Goal: Task Accomplishment & Management: Use online tool/utility

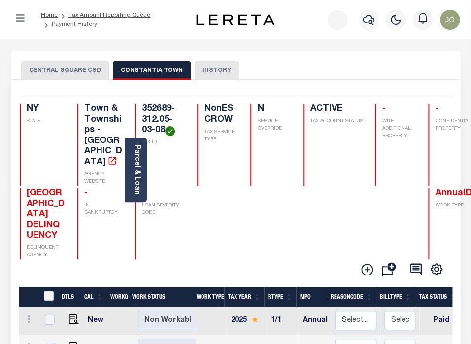
click at [409, 63] on div "CENTRAL SQUARE CSD CONSTANTIA TOWN HISTORY" at bounding box center [235, 70] width 429 height 18
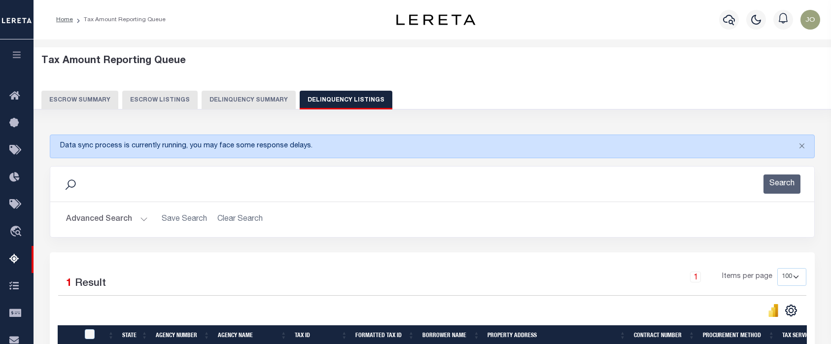
select select "100"
click at [256, 105] on button "Delinquency Summary" at bounding box center [249, 100] width 94 height 19
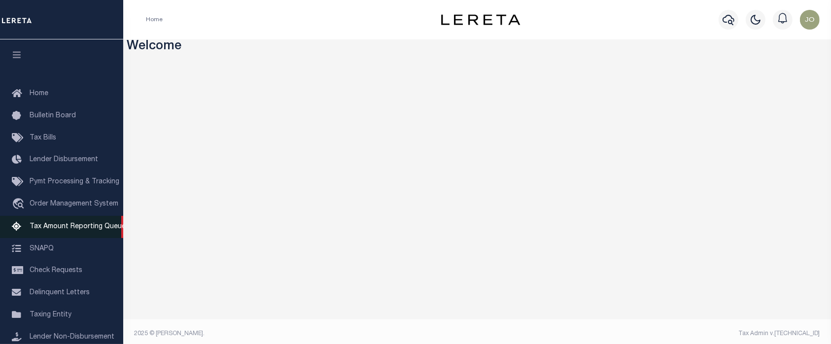
click at [79, 230] on span "Tax Amount Reporting Queue" at bounding box center [78, 226] width 96 height 7
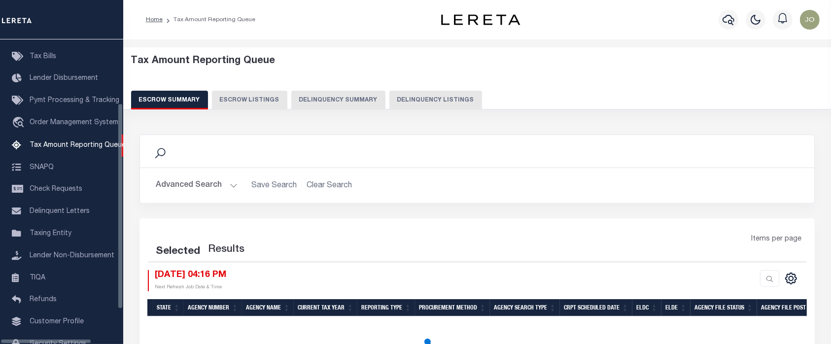
scroll to position [100, 0]
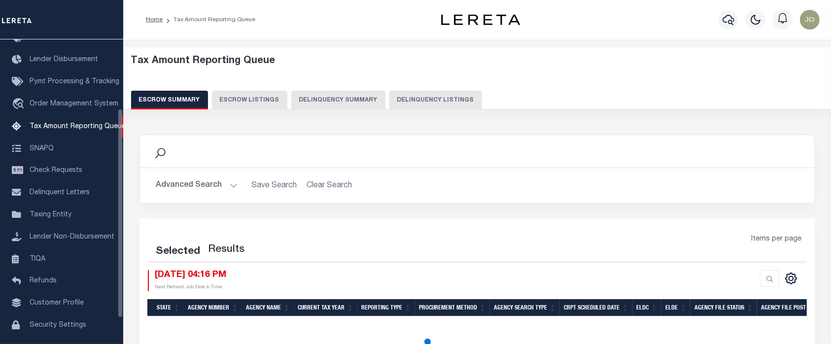
click at [356, 101] on button "Delinquency Summary" at bounding box center [338, 100] width 94 height 19
select select
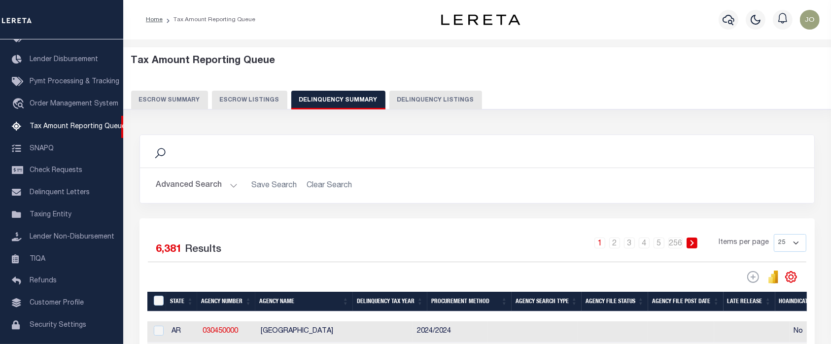
scroll to position [131, 0]
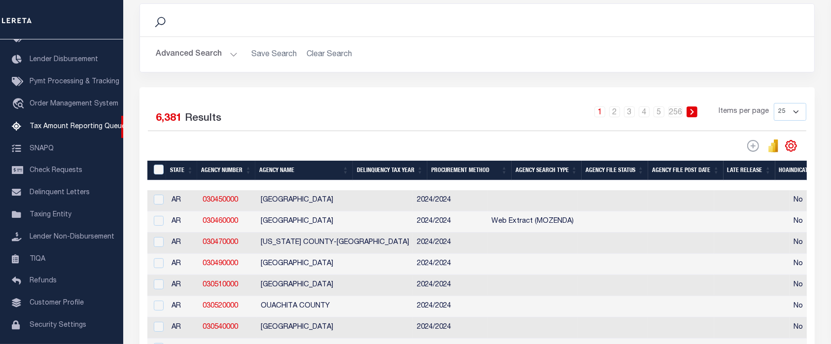
click at [201, 64] on div "Advanced Search Save Search Clear Search SummaryGridWrapper_dynamictable_____De…" at bounding box center [477, 54] width 674 height 35
click at [200, 62] on button "Advanced Search" at bounding box center [197, 54] width 82 height 19
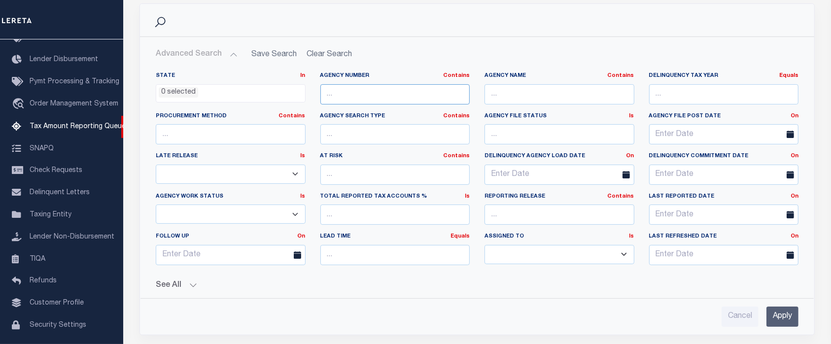
click at [390, 96] on input "text" at bounding box center [395, 94] width 150 height 20
paste input "320360000"
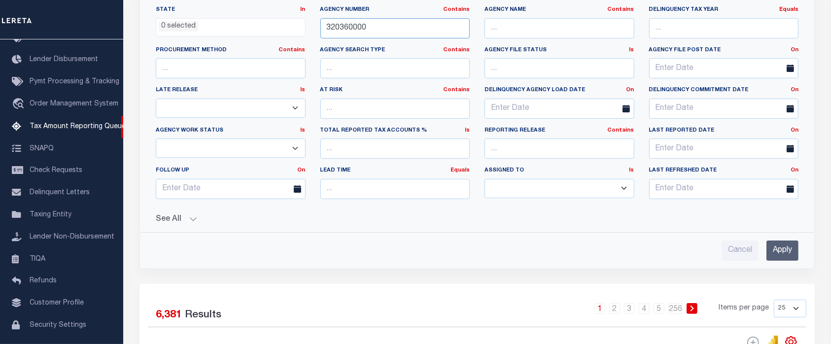
type input "320360000"
click at [786, 248] on input "Apply" at bounding box center [782, 250] width 32 height 20
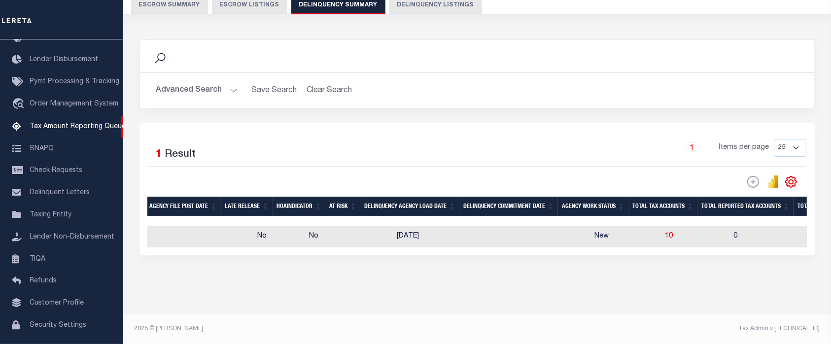
scroll to position [0, 594]
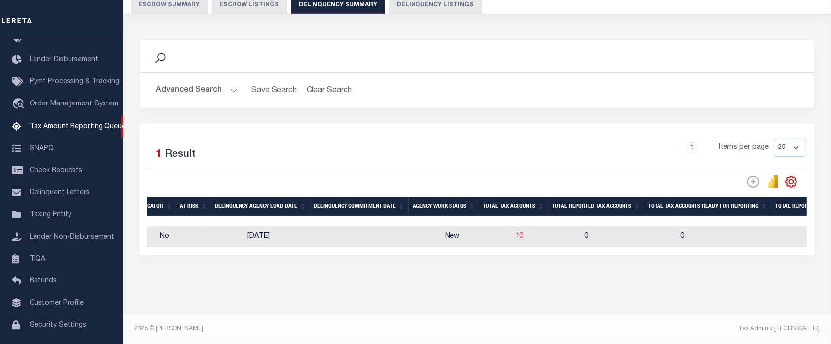
click at [515, 233] on span "10" at bounding box center [519, 236] width 8 height 7
select select "100"
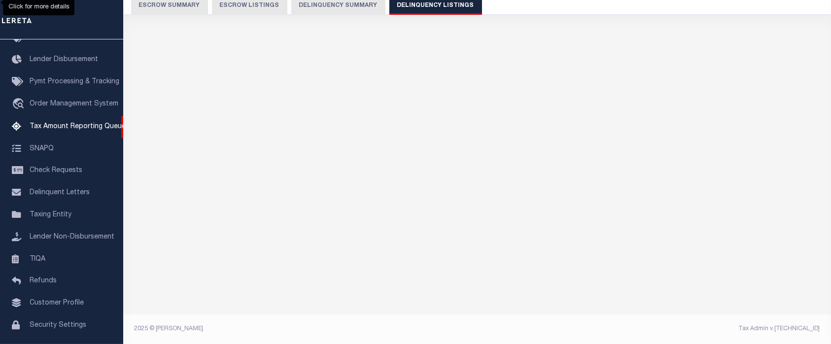
scroll to position [94, 0]
select select "100"
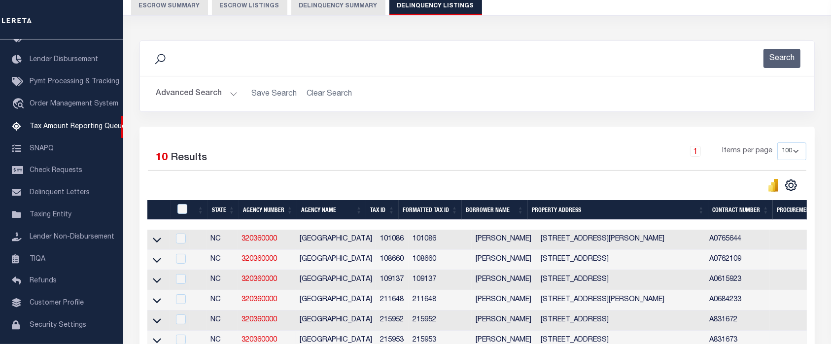
scroll to position [225, 0]
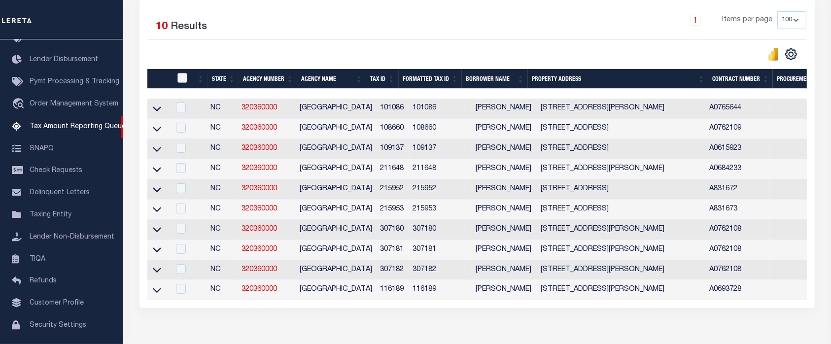
click at [180, 82] on input "checkbox" at bounding box center [182, 78] width 10 height 10
checkbox input "true"
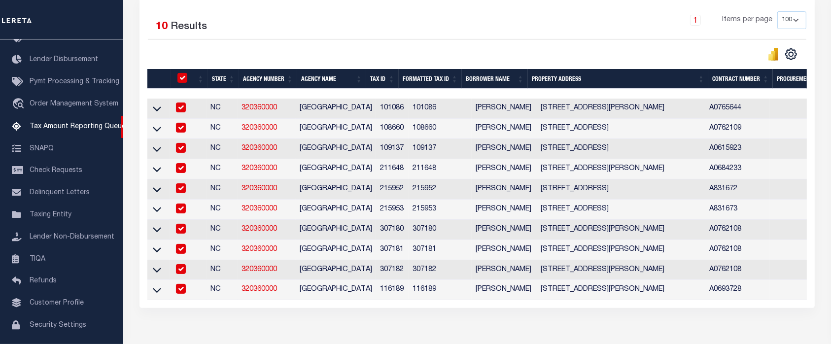
checkbox input "true"
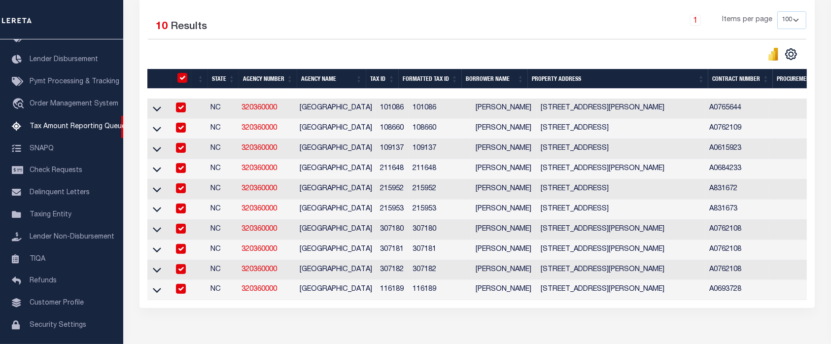
checkbox input "true"
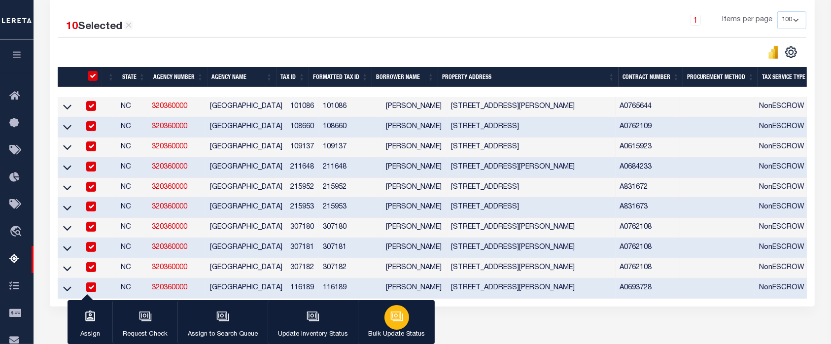
click at [386, 315] on div "button" at bounding box center [396, 317] width 25 height 25
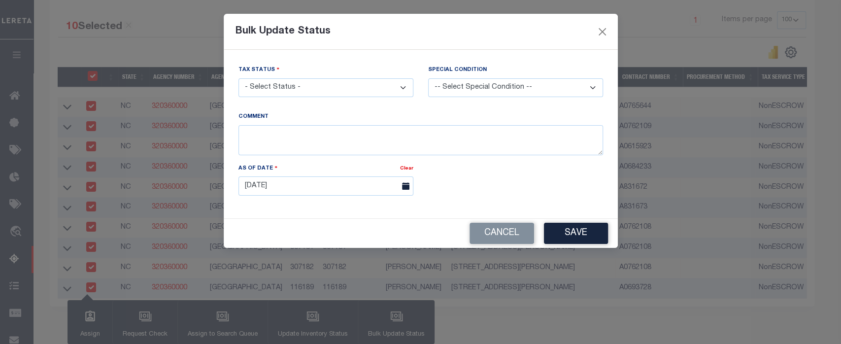
click at [368, 87] on select "- Select Status - Paid No Tax Due" at bounding box center [325, 87] width 175 height 19
select select "PYD"
click at [238, 78] on select "- Select Status - Paid No Tax Due" at bounding box center [325, 87] width 175 height 19
click at [580, 233] on button "Save" at bounding box center [576, 233] width 64 height 21
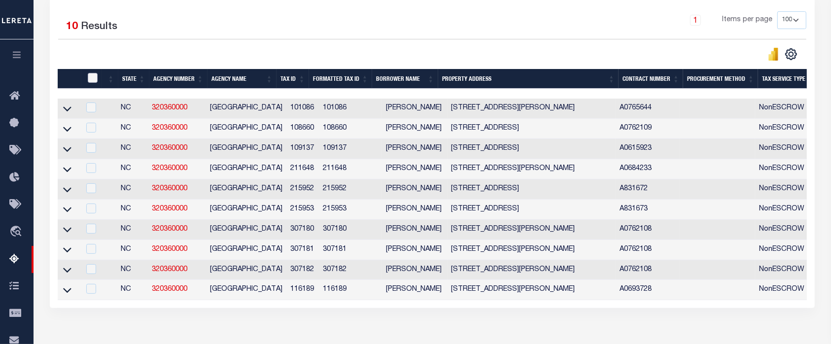
click at [88, 76] on input "checkbox" at bounding box center [93, 78] width 10 height 10
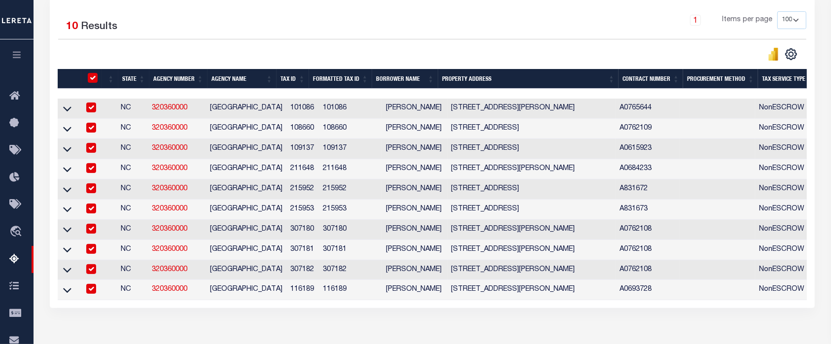
checkbox input "true"
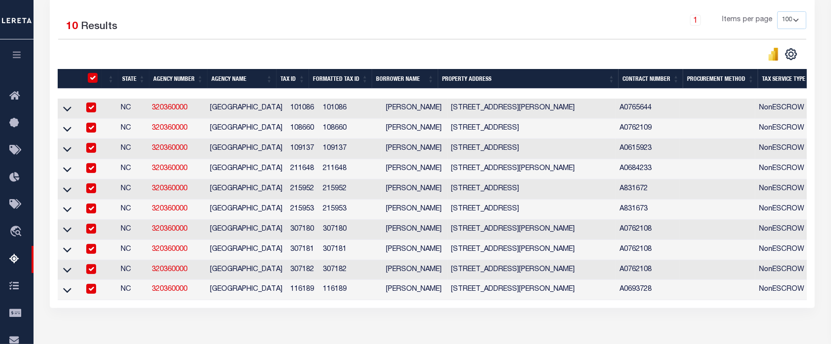
checkbox input "true"
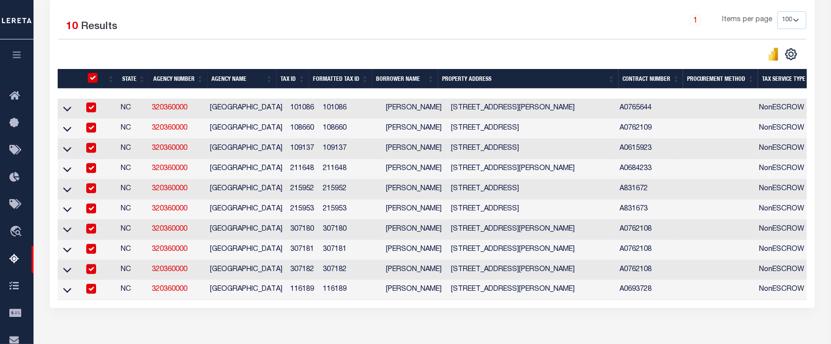
checkbox input "true"
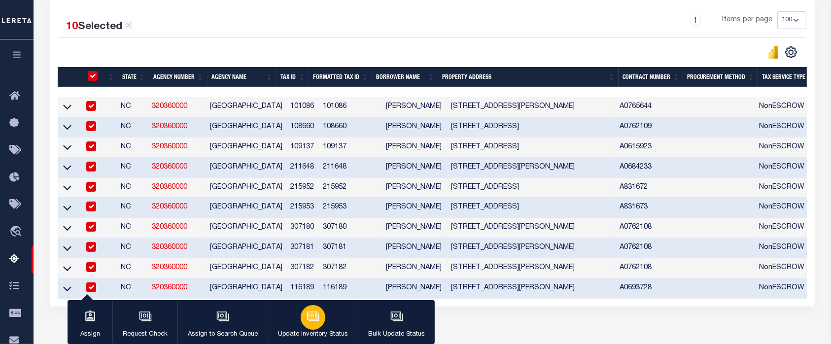
click at [319, 313] on div "button" at bounding box center [313, 317] width 25 height 25
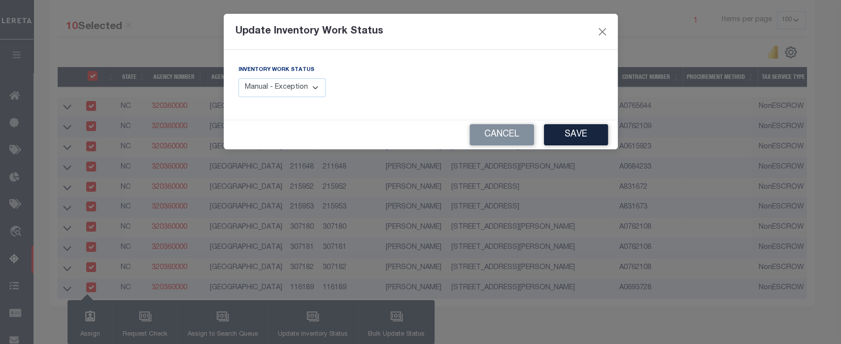
click at [293, 91] on select "Manual - Exception Pended - Awaiting Search Late Add Exception Completed" at bounding box center [282, 87] width 88 height 19
select select "4"
click at [238, 78] on select "Manual - Exception Pended - Awaiting Search Late Add Exception Completed" at bounding box center [282, 87] width 88 height 19
click at [576, 127] on button "Save" at bounding box center [576, 134] width 64 height 21
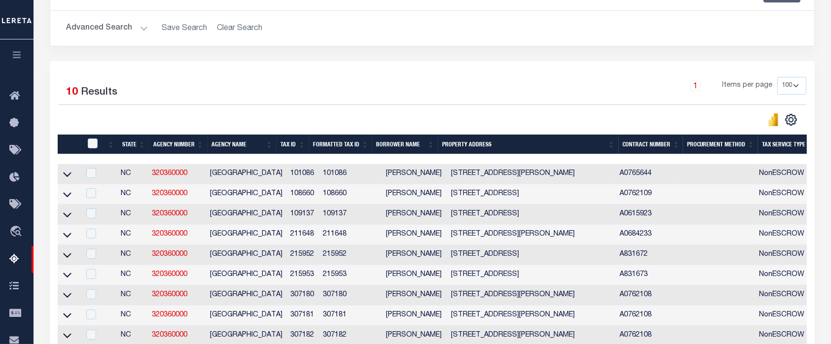
scroll to position [28, 0]
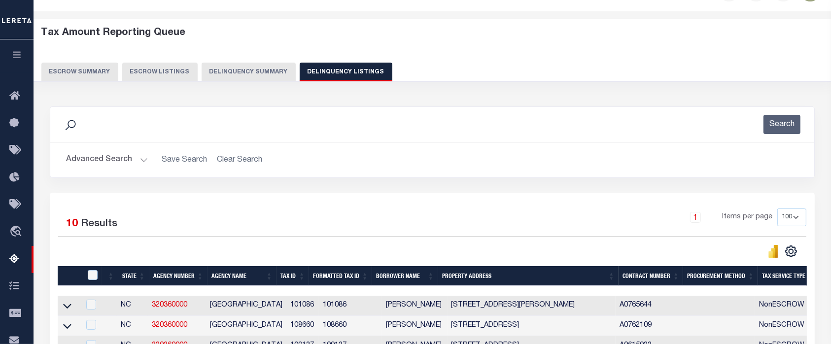
click at [240, 77] on button "Delinquency Summary" at bounding box center [249, 72] width 94 height 19
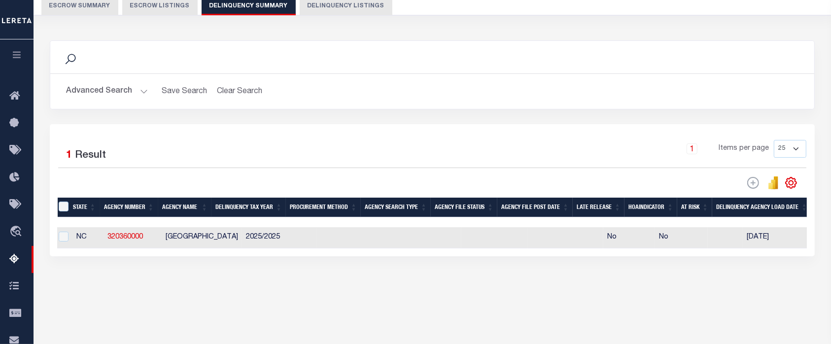
scroll to position [0, 0]
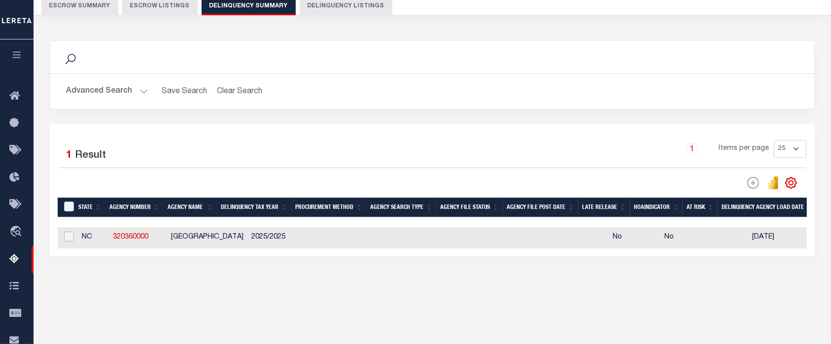
click at [72, 241] on input "checkbox" at bounding box center [69, 237] width 10 height 10
checkbox input "true"
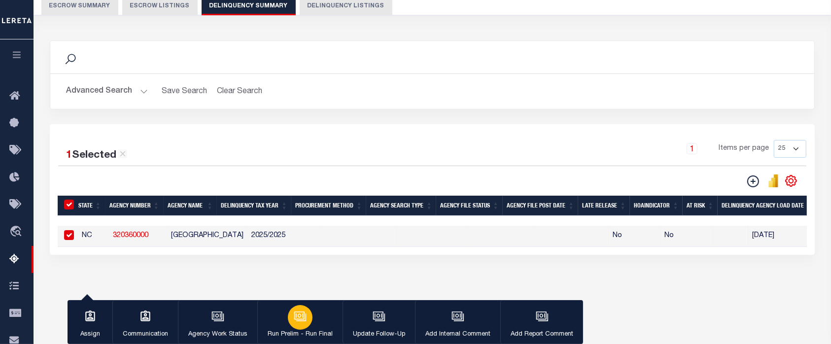
click at [303, 323] on div "button" at bounding box center [300, 317] width 25 height 25
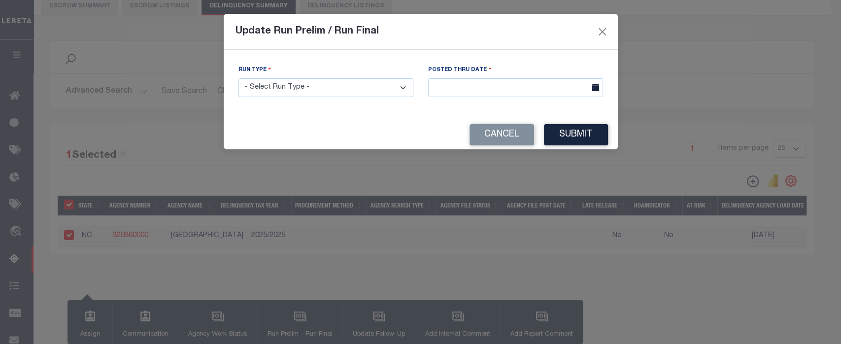
click at [371, 89] on select "- Select Run Type - Prelim Run Final Run" at bounding box center [325, 87] width 175 height 19
select select "P"
click at [238, 78] on select "- Select Run Type - Prelim Run Final Run" at bounding box center [325, 87] width 175 height 19
click at [513, 91] on input "text" at bounding box center [515, 87] width 175 height 19
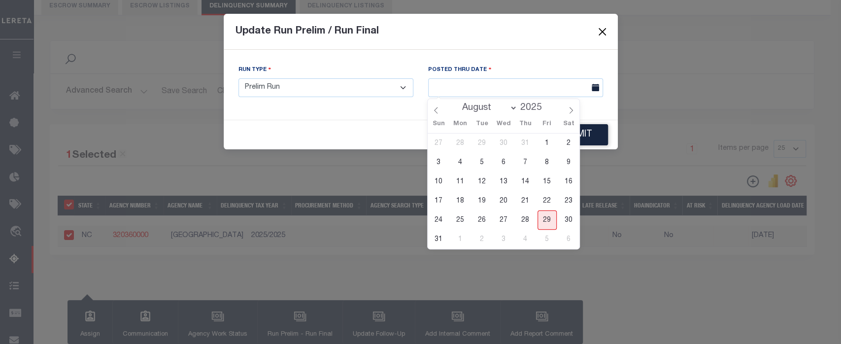
drag, startPoint x: 546, startPoint y: 215, endPoint x: 544, endPoint y: 206, distance: 8.7
click at [546, 216] on span "29" at bounding box center [547, 219] width 19 height 19
type input "08/29/2025"
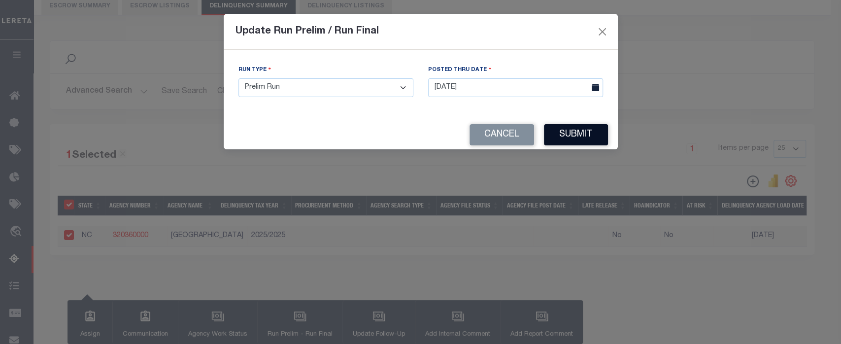
click at [589, 129] on button "Submit" at bounding box center [576, 134] width 64 height 21
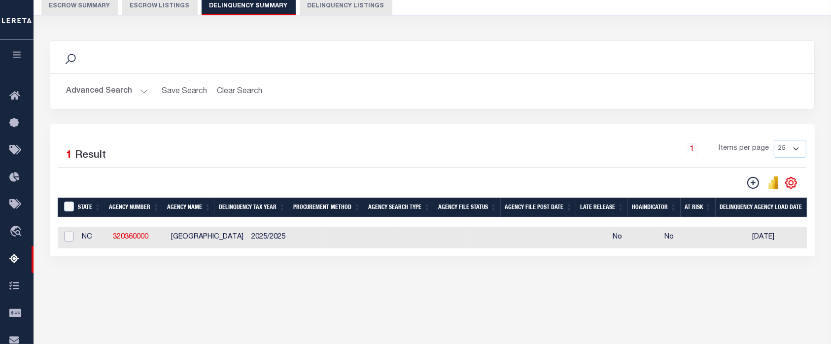
click at [68, 238] on input "checkbox" at bounding box center [69, 237] width 10 height 10
checkbox input "true"
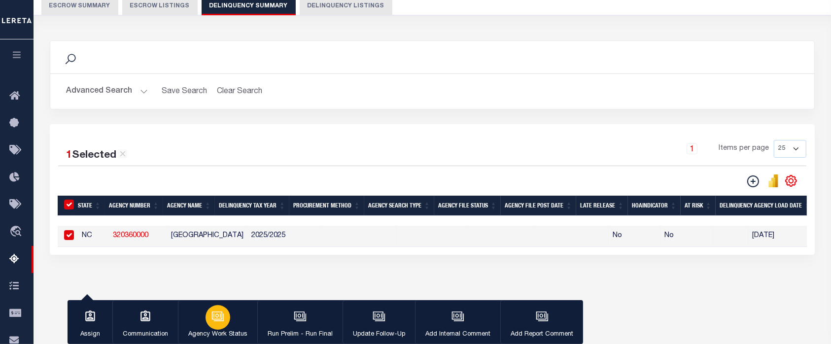
click at [220, 325] on div "button" at bounding box center [217, 317] width 25 height 25
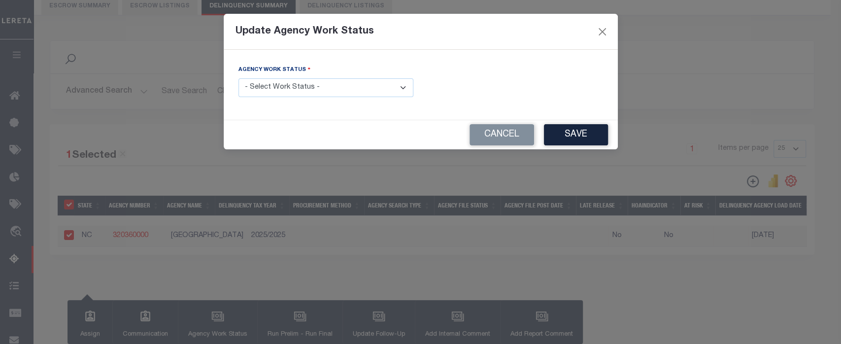
click at [335, 92] on select "- Select Work Status - In Progress Pending Agency Follow-up Pending QC Ready fo…" at bounding box center [325, 87] width 175 height 19
select select "6"
click at [238, 78] on select "- Select Work Status - In Progress Pending Agency Follow-up Pending QC Ready fo…" at bounding box center [325, 87] width 175 height 19
click at [599, 130] on button "Save" at bounding box center [576, 134] width 64 height 21
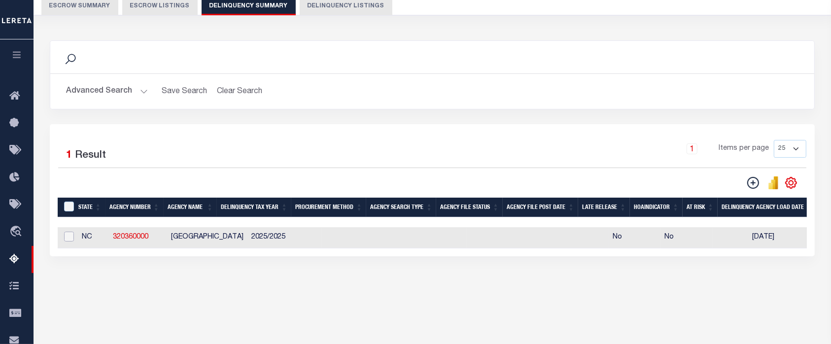
click at [71, 237] on input "checkbox" at bounding box center [69, 237] width 10 height 10
checkbox input "true"
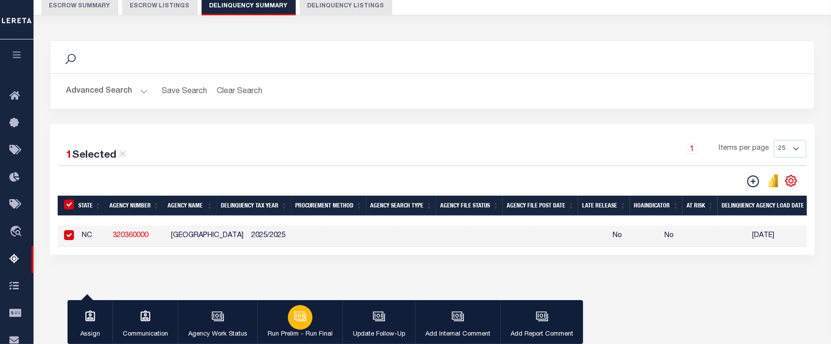
click at [307, 319] on div "button" at bounding box center [300, 317] width 25 height 25
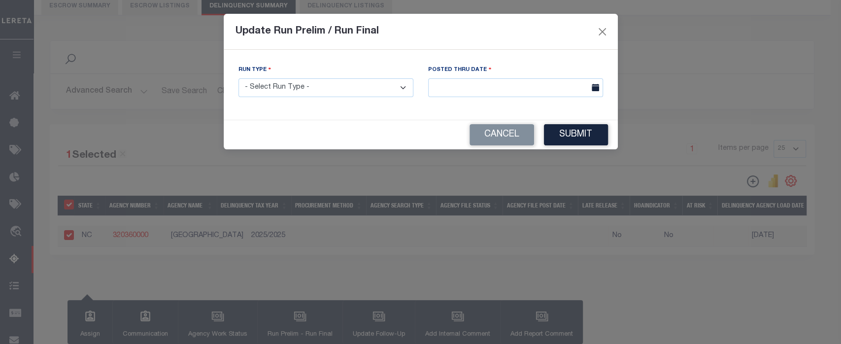
click at [381, 81] on select "- Select Run Type - Prelim Run Final Run" at bounding box center [325, 87] width 175 height 19
select select "F"
click at [238, 78] on select "- Select Run Type - Prelim Run Final Run" at bounding box center [325, 87] width 175 height 19
click at [528, 90] on input "text" at bounding box center [515, 87] width 175 height 19
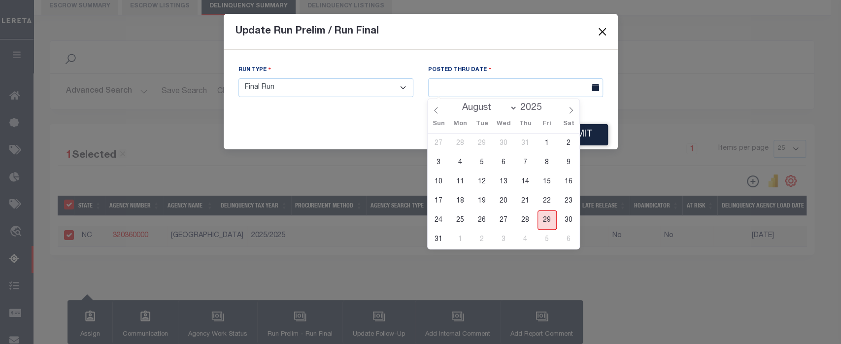
click at [549, 218] on span "29" at bounding box center [547, 219] width 19 height 19
type input "08/29/2025"
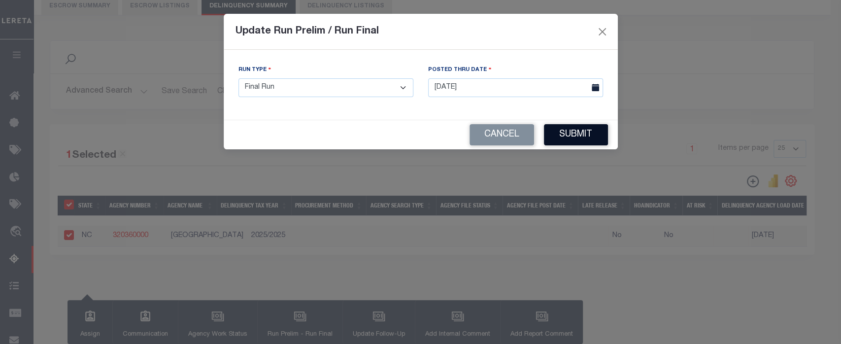
click at [592, 131] on button "Submit" at bounding box center [576, 134] width 64 height 21
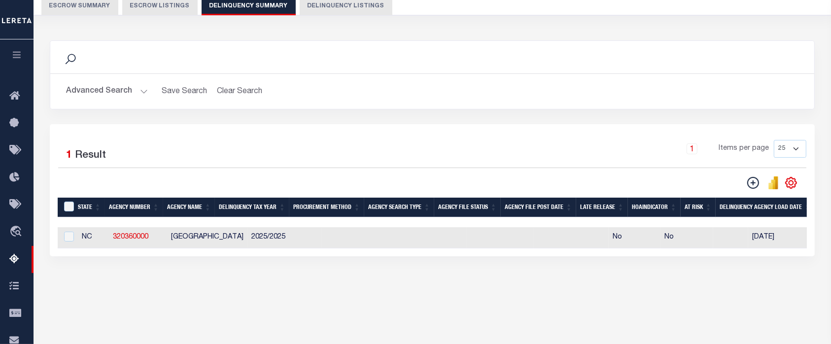
scroll to position [0, 655]
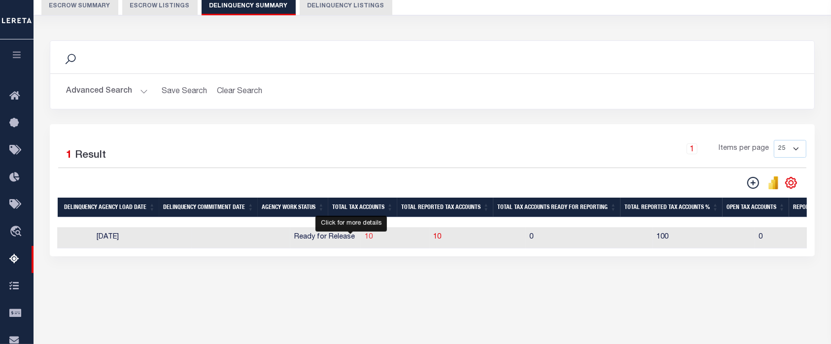
click at [365, 235] on span "10" at bounding box center [369, 237] width 8 height 7
select select "100"
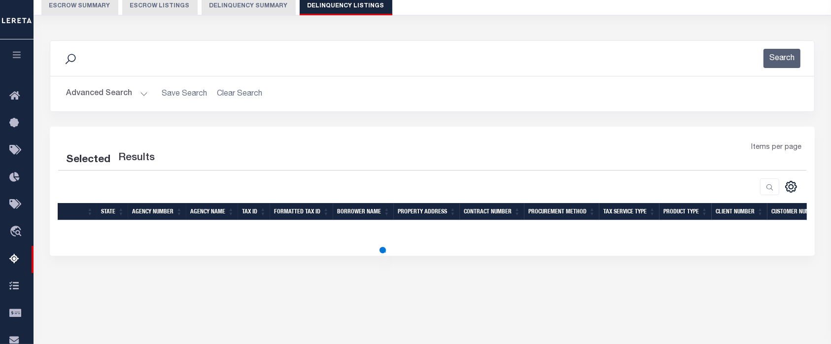
select select "100"
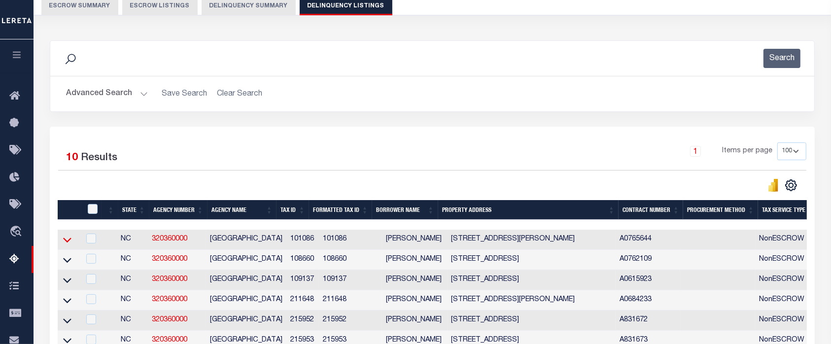
click at [66, 242] on icon at bounding box center [67, 240] width 8 height 5
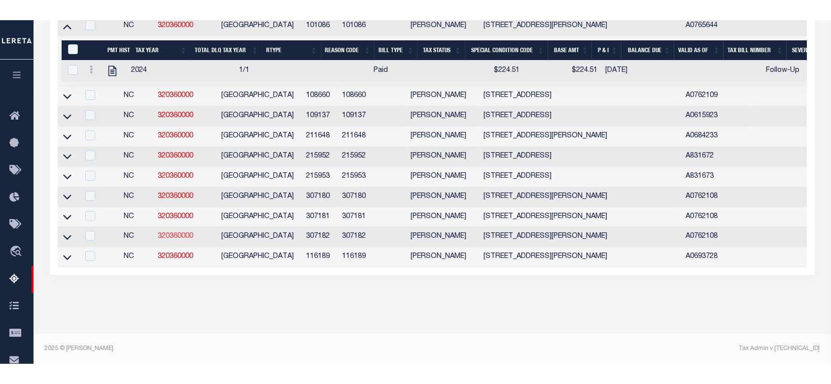
scroll to position [264, 0]
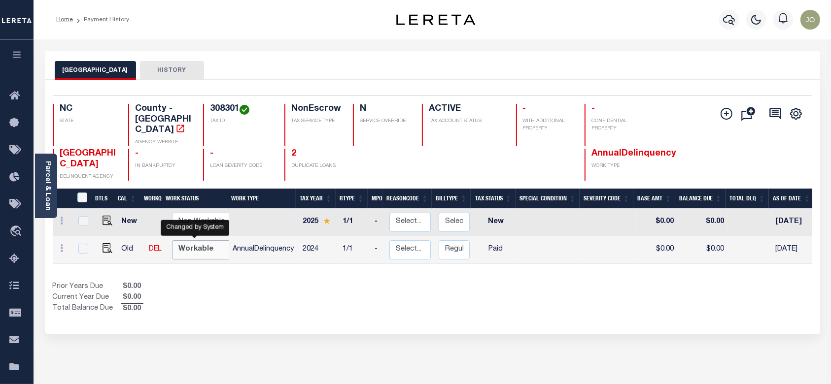
click at [210, 241] on select "Non Workable Workable" at bounding box center [201, 249] width 59 height 19
checkbox input "true"
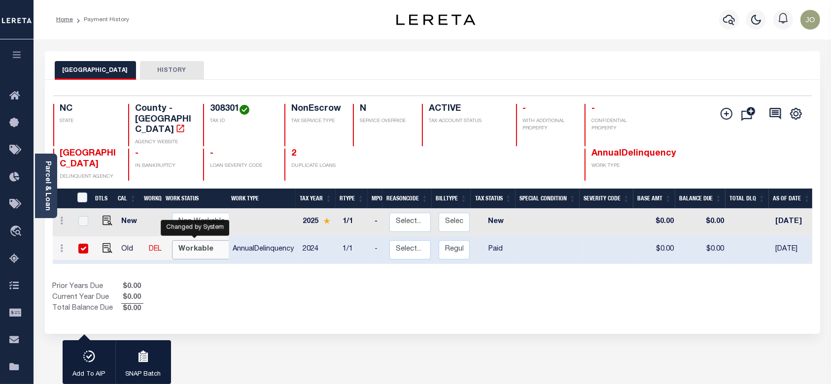
click at [210, 241] on select "Non Workable Workable" at bounding box center [201, 249] width 59 height 19
checkbox input "false"
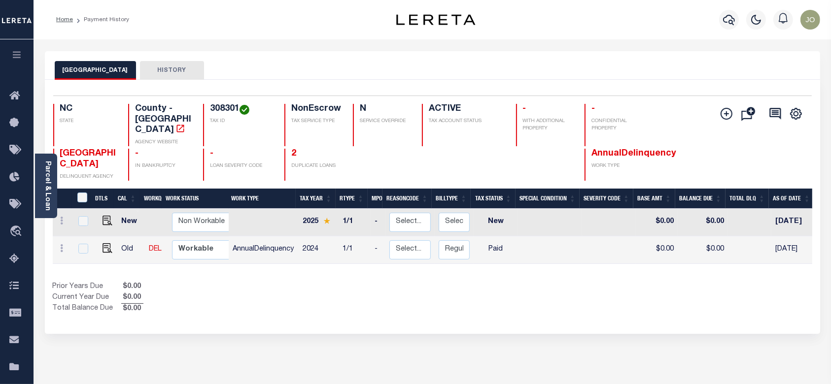
click at [422, 300] on div "Prior Years Due $0.00 Current Year Due $0.00 Total Balance Due $0.00" at bounding box center [243, 298] width 380 height 33
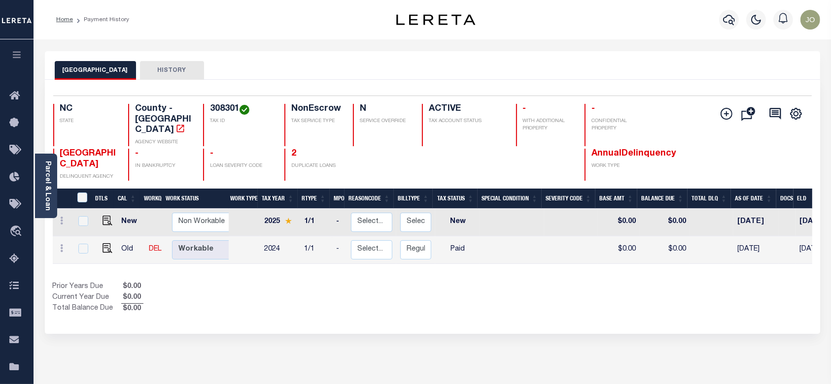
click at [164, 14] on div "Home Payment History" at bounding box center [209, 19] width 323 height 21
